Goal: Information Seeking & Learning: Find specific fact

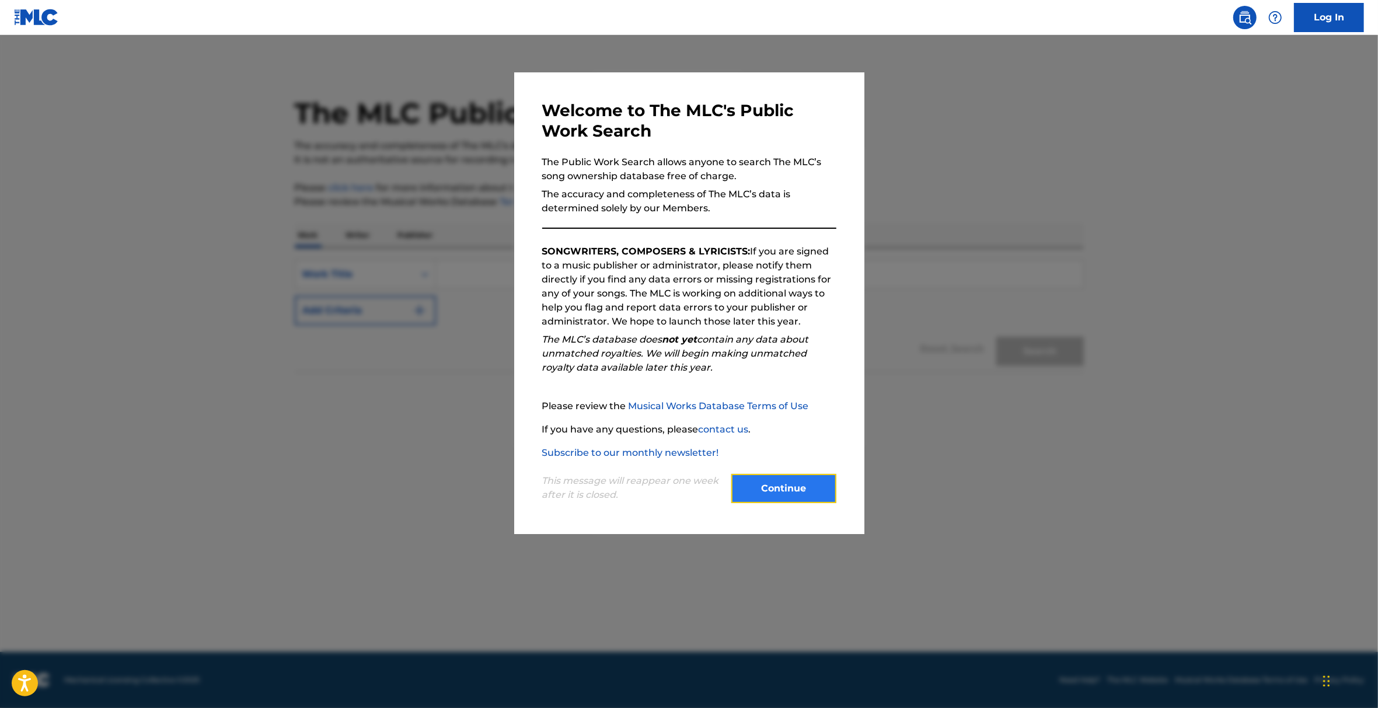
click at [751, 489] on button "Continue" at bounding box center [784, 488] width 105 height 29
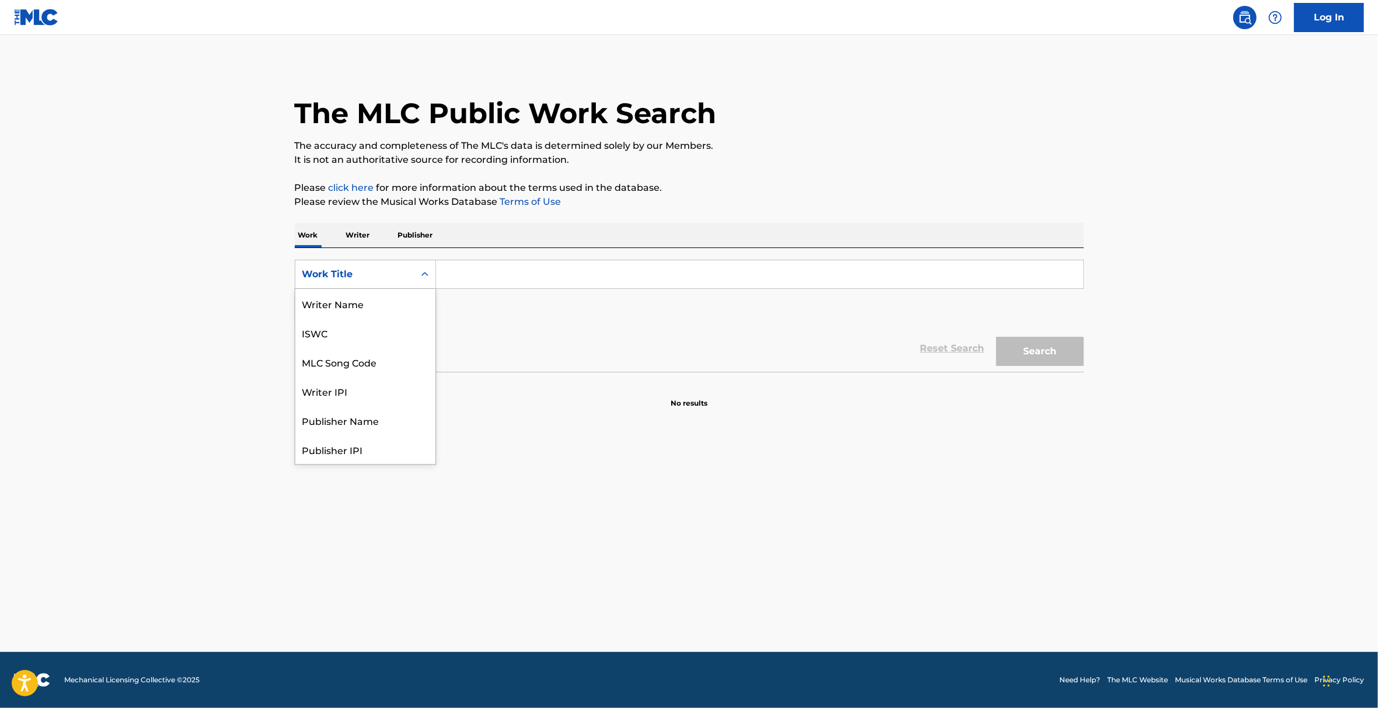
click at [390, 276] on div "Work Title" at bounding box center [354, 274] width 105 height 14
click at [344, 306] on div "MLC Song Code" at bounding box center [365, 303] width 140 height 29
click at [495, 284] on input "Search Form" at bounding box center [760, 274] width 648 height 28
click at [484, 272] on input "Search Form" at bounding box center [760, 274] width 648 height 28
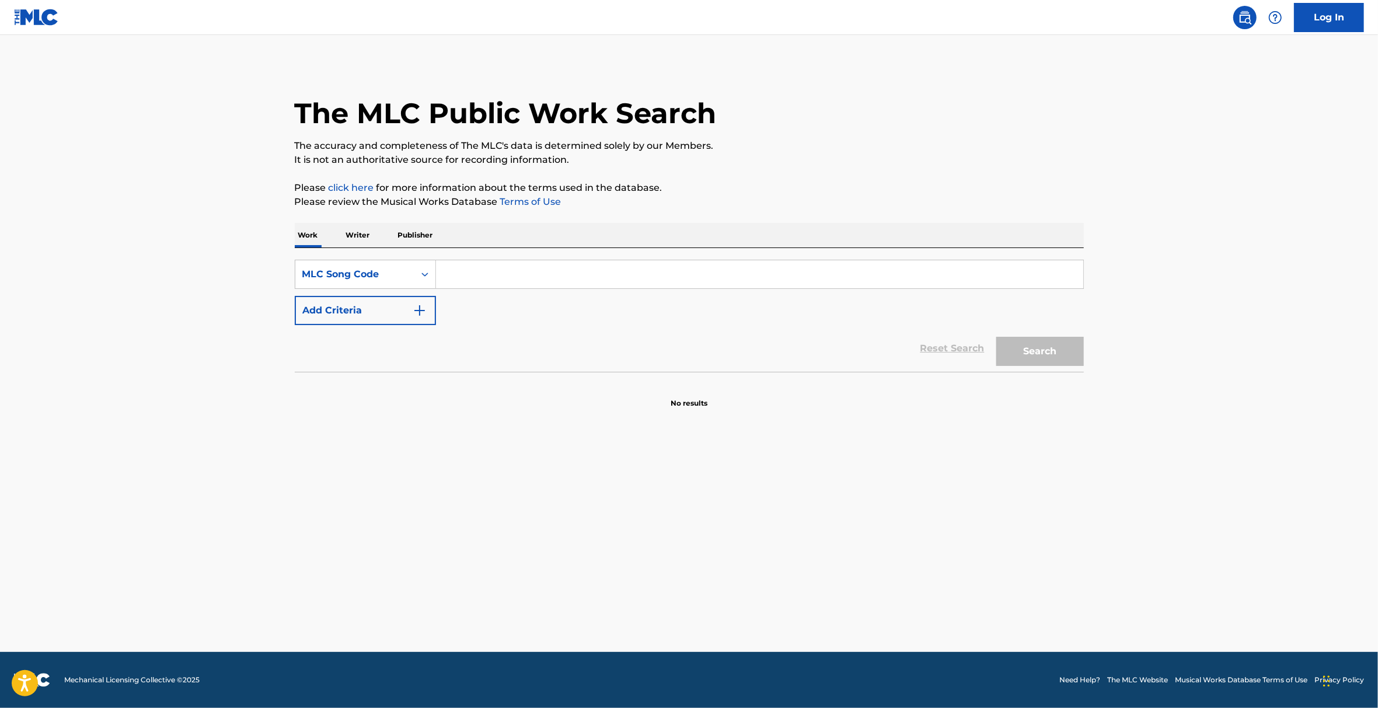
click at [451, 276] on input "Search Form" at bounding box center [760, 274] width 648 height 28
paste input "SD2WOI"
type input "SD2WOI"
click at [1060, 344] on button "Search" at bounding box center [1041, 351] width 88 height 29
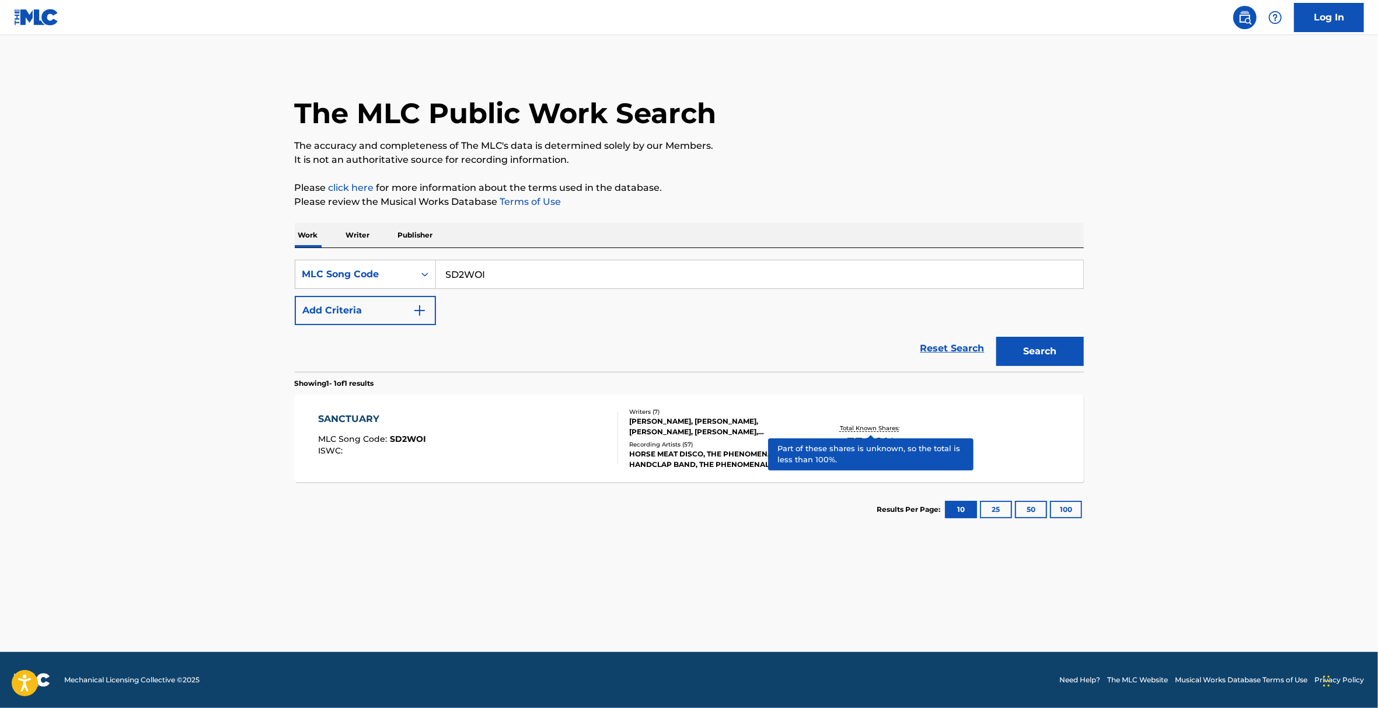
click at [859, 431] on p "Total Known Shares:" at bounding box center [871, 428] width 62 height 9
